Goal: Task Accomplishment & Management: Manage account settings

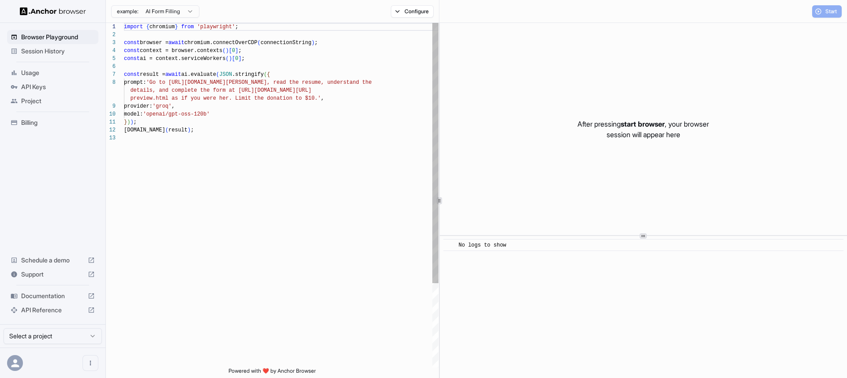
scroll to position [64, 0]
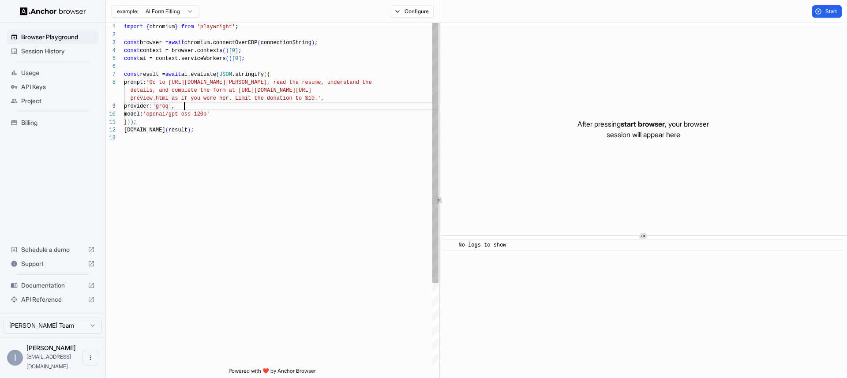
click at [205, 105] on div "import { chromium } from 'playwright' ; const browser = await chromium.connectO…" at bounding box center [281, 251] width 314 height 456
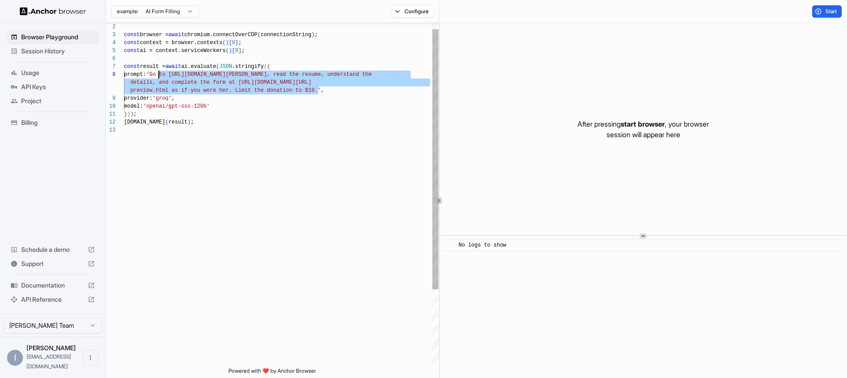
scroll to position [56, 0]
drag, startPoint x: 318, startPoint y: 99, endPoint x: 159, endPoint y: 77, distance: 160.7
click at [159, 77] on div "const browser = await chromium.connectOverCDP ( connectionString ) ; const cont…" at bounding box center [281, 243] width 314 height 456
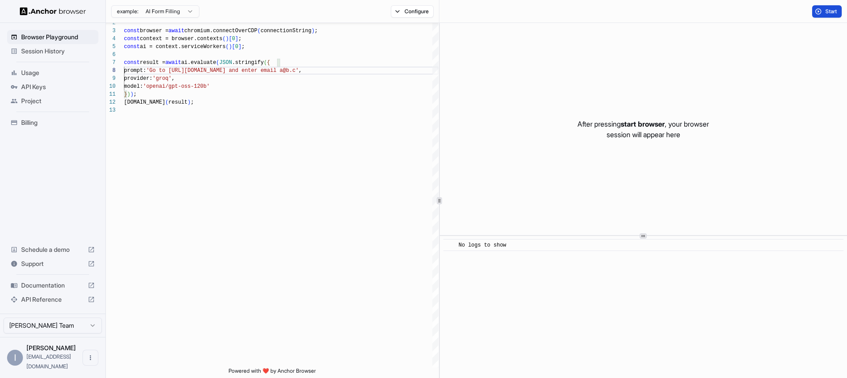
type textarea "**********"
click at [818, 12] on button "Start" at bounding box center [827, 11] width 30 height 12
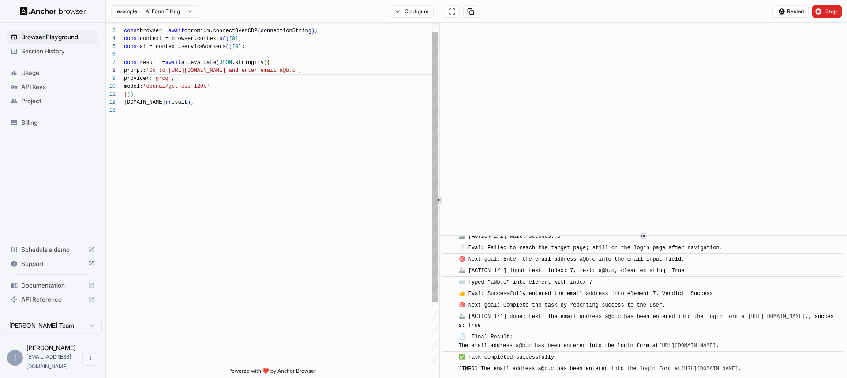
scroll to position [123, 0]
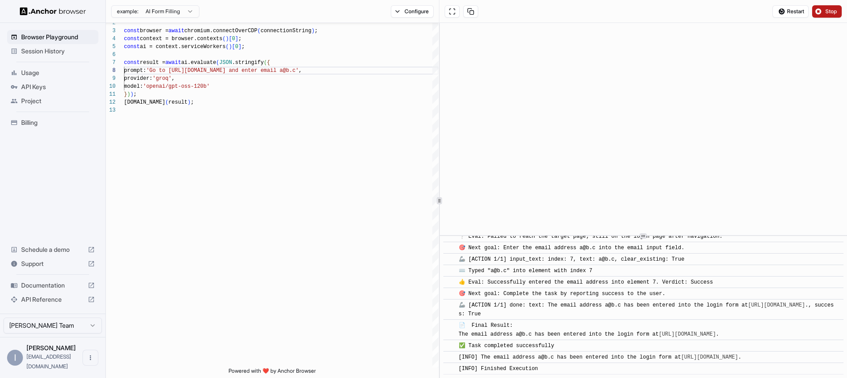
click at [826, 11] on span "Stop" at bounding box center [831, 11] width 12 height 7
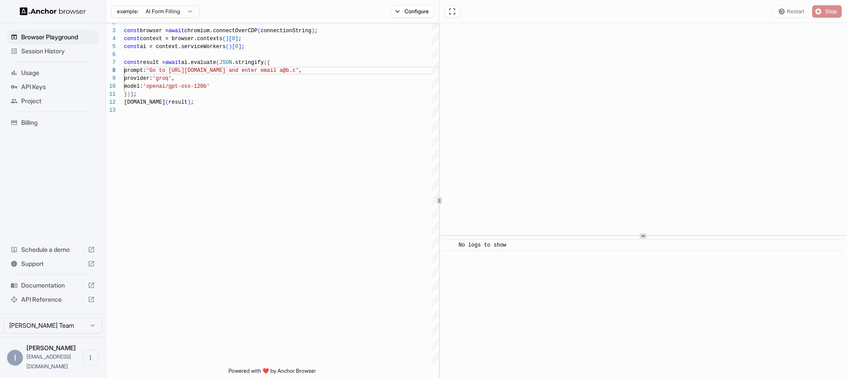
scroll to position [0, 0]
click at [37, 304] on span "API Reference" at bounding box center [52, 299] width 63 height 9
click at [35, 87] on span "API Keys" at bounding box center [58, 86] width 74 height 9
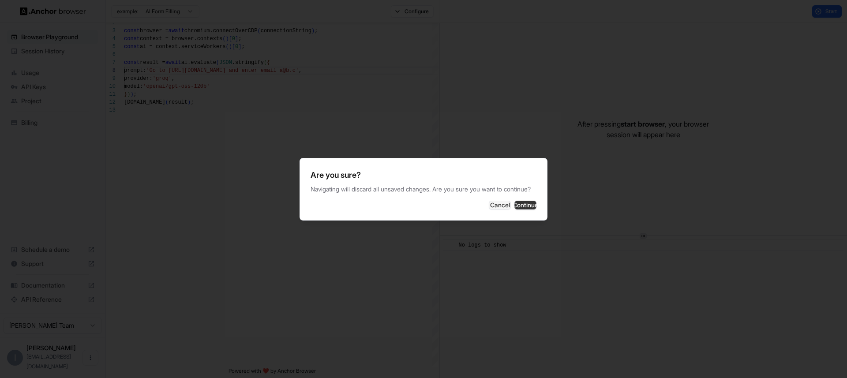
click at [526, 208] on button "Continue" at bounding box center [525, 205] width 22 height 9
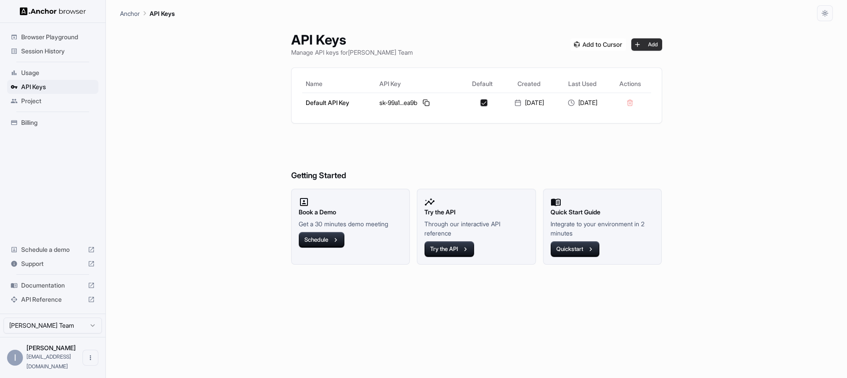
click at [649, 41] on button "Add" at bounding box center [646, 44] width 31 height 12
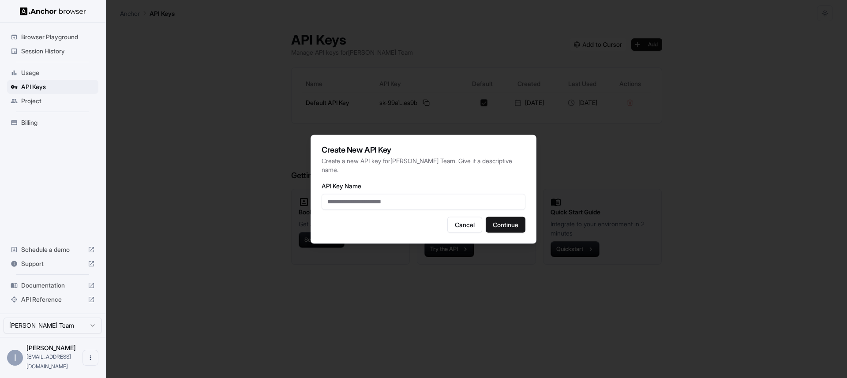
click at [413, 201] on input "API Key Name" at bounding box center [424, 202] width 204 height 16
type input "**********"
click at [509, 217] on button "Continue" at bounding box center [506, 225] width 40 height 16
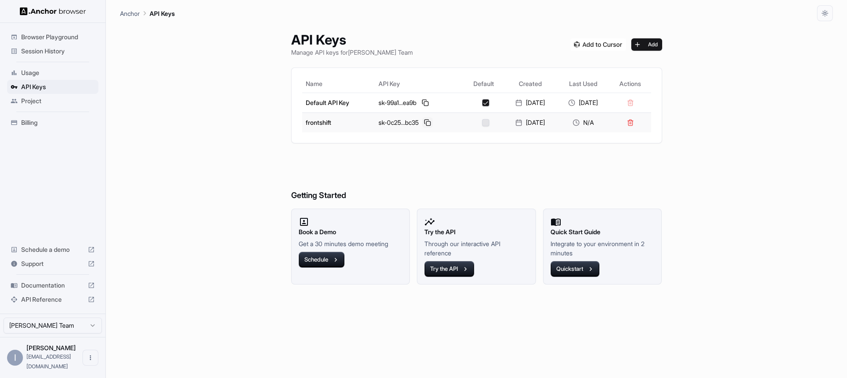
click at [422, 121] on button at bounding box center [427, 122] width 11 height 11
